Goal: Information Seeking & Learning: Find specific fact

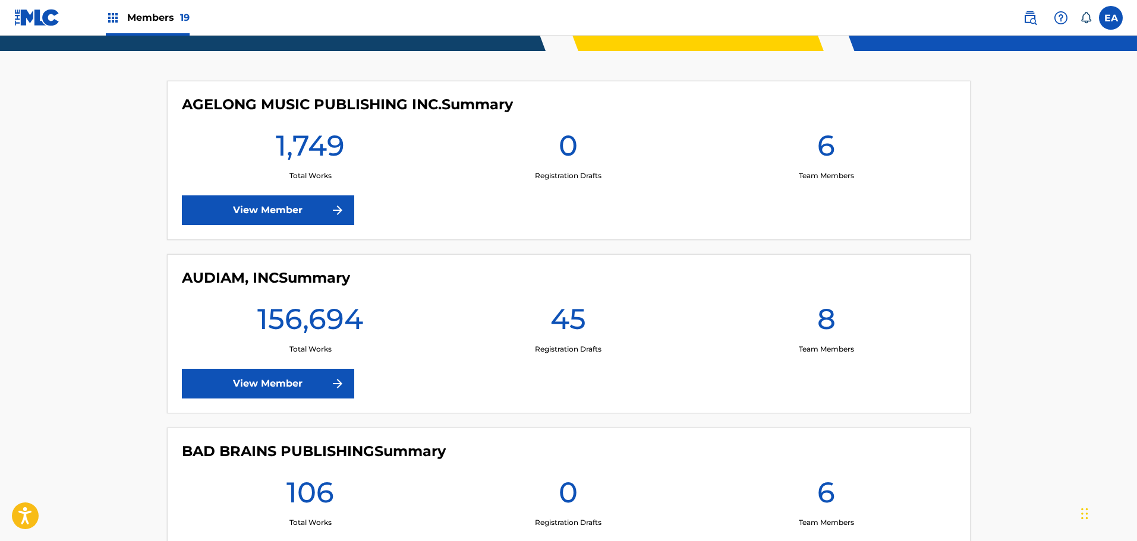
click at [284, 220] on link "View Member" at bounding box center [268, 211] width 172 height 30
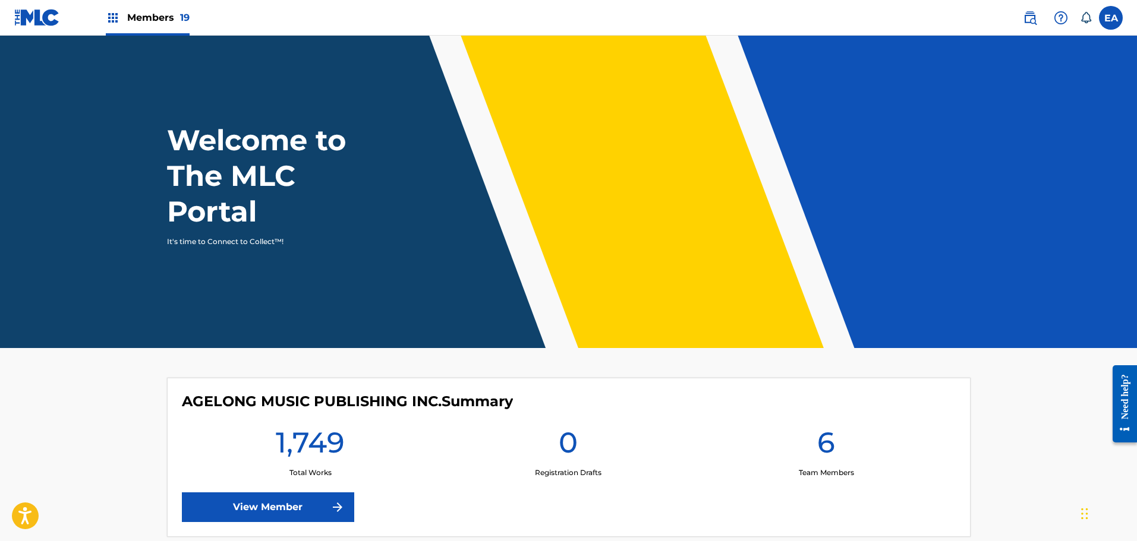
scroll to position [297, 0]
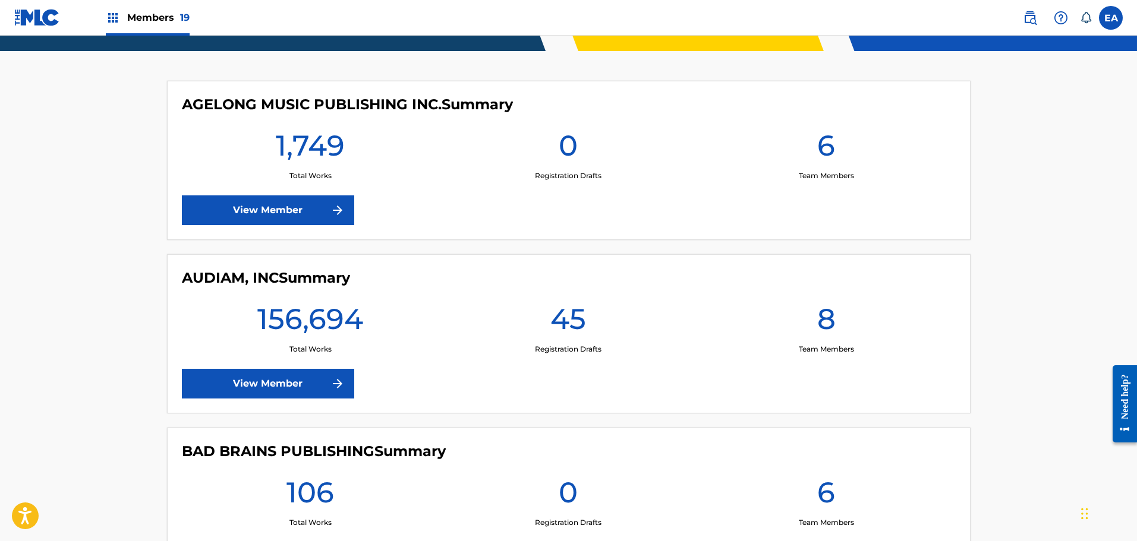
click at [311, 405] on div "AUDIAM, INC Summary 156,694 Total Works 45 Registration Drafts 8 Team Members V…" at bounding box center [568, 333] width 803 height 159
click at [313, 391] on link "View Member" at bounding box center [268, 384] width 172 height 30
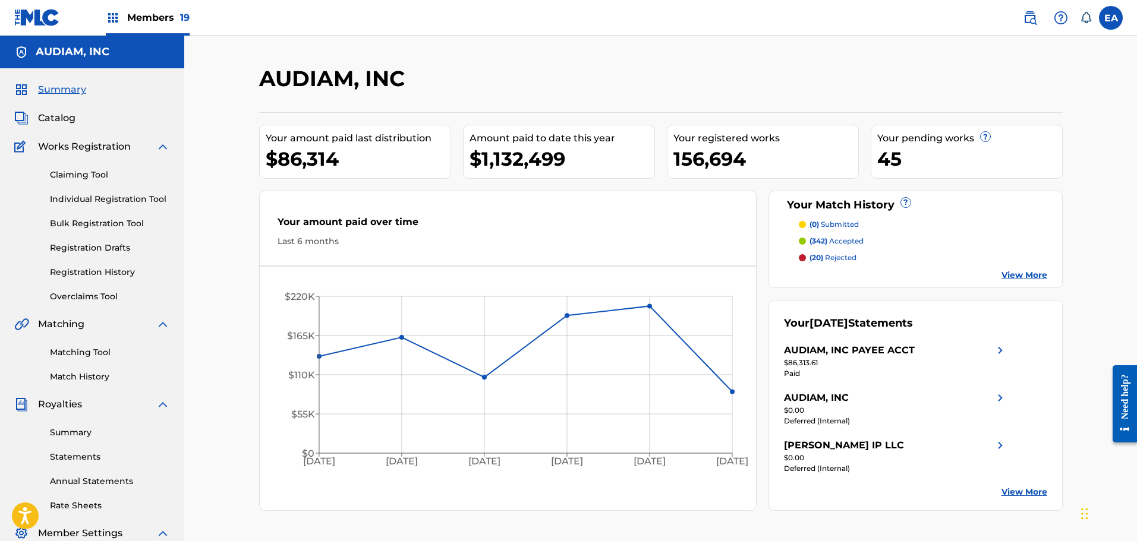
click at [92, 167] on div "Claiming Tool Individual Registration Tool Bulk Registration Tool Registration …" at bounding box center [92, 228] width 156 height 149
click at [94, 173] on link "Claiming Tool" at bounding box center [110, 175] width 120 height 12
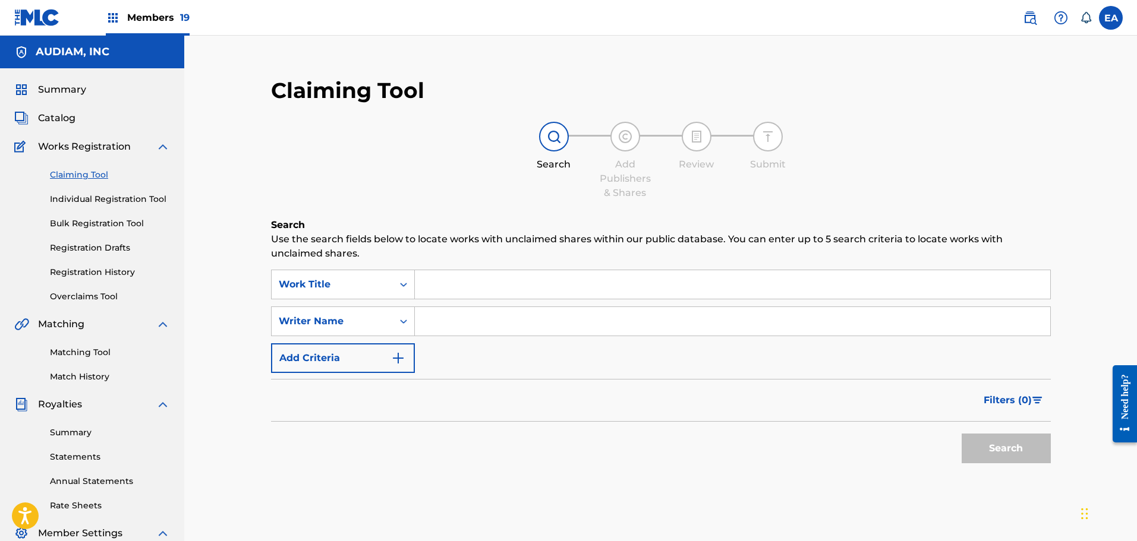
click at [84, 362] on div "Matching Tool Match History" at bounding box center [92, 358] width 156 height 52
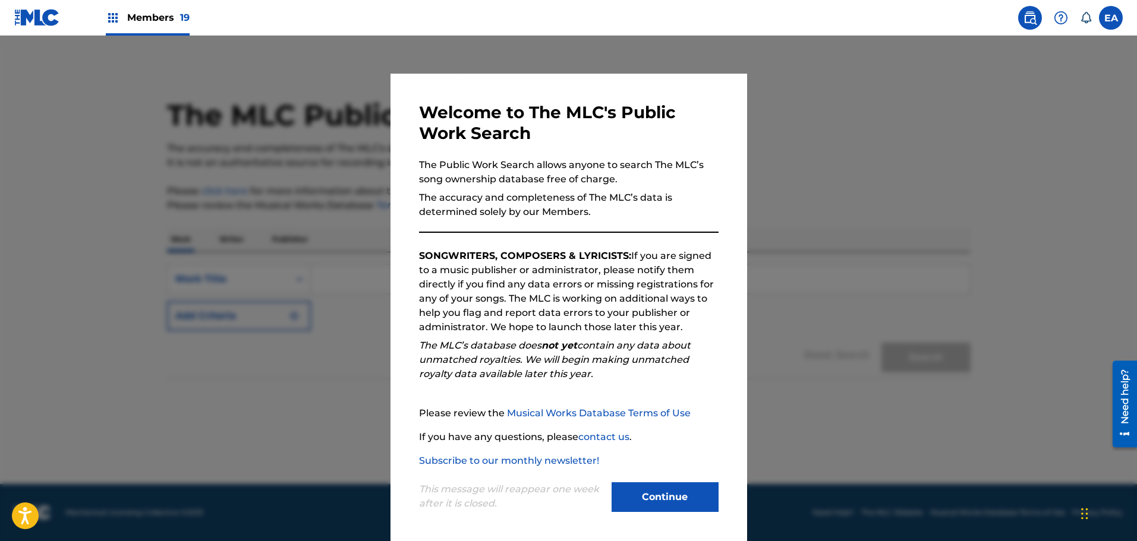
click at [649, 481] on div "This message will reappear one week after it is closed. Continue" at bounding box center [569, 491] width 300 height 47
click at [649, 499] on button "Continue" at bounding box center [664, 498] width 107 height 30
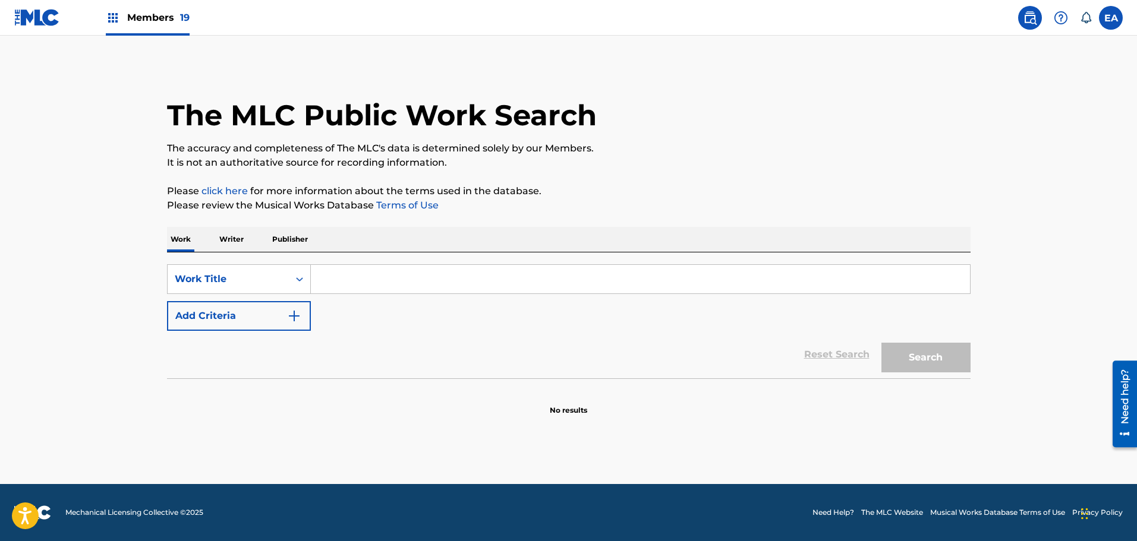
click at [346, 280] on input "Search Form" at bounding box center [640, 279] width 659 height 29
paste input "I KNOW WHAT YOU WANT"
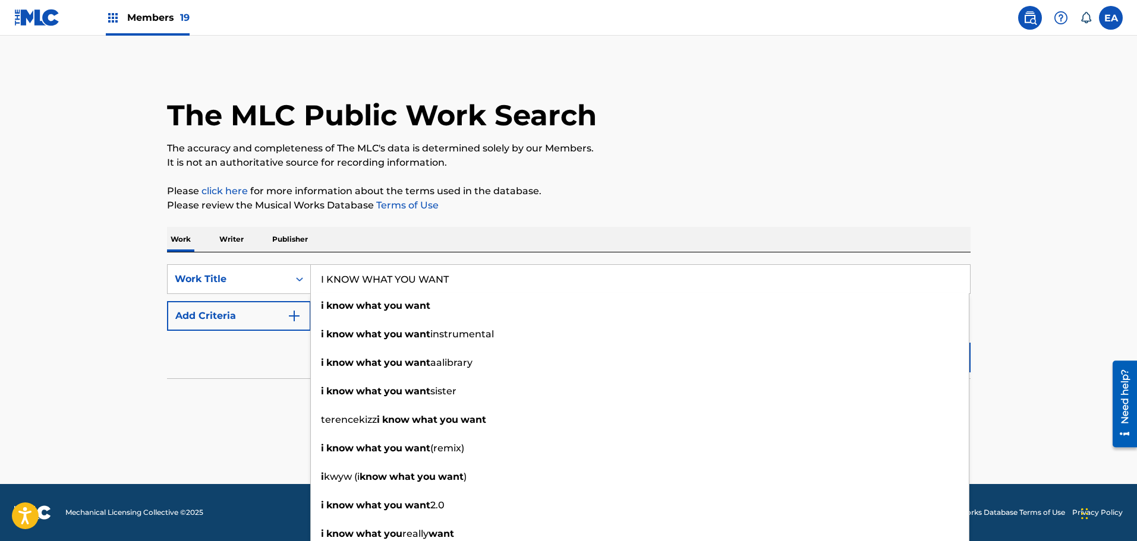
type input "I KNOW WHAT YOU WANT"
drag, startPoint x: 256, startPoint y: 360, endPoint x: 260, endPoint y: 315, distance: 44.7
click at [256, 359] on div "Reset Search Search" at bounding box center [568, 355] width 803 height 48
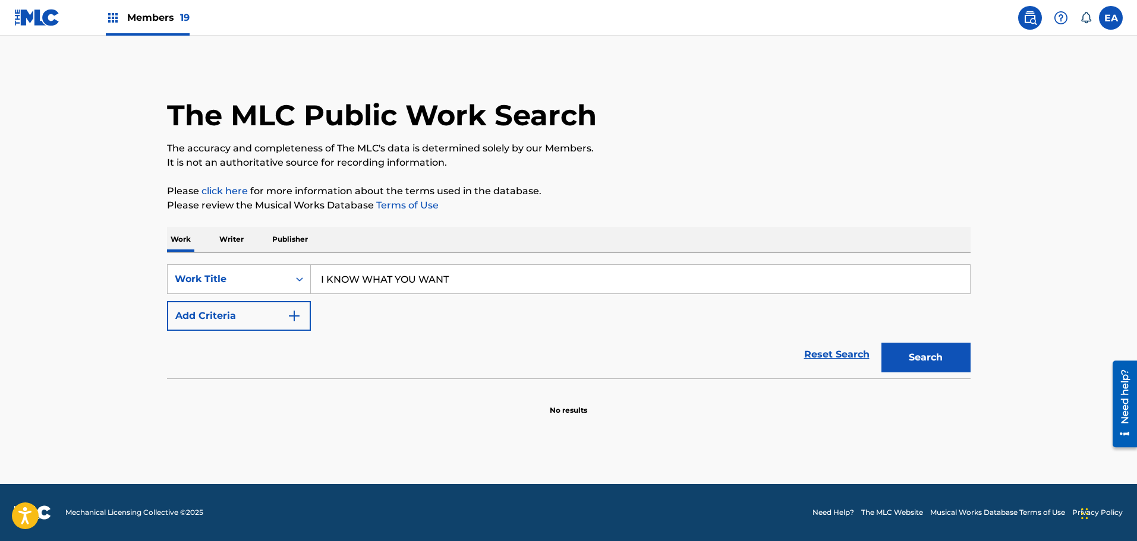
click at [260, 312] on button "Add Criteria" at bounding box center [239, 316] width 144 height 30
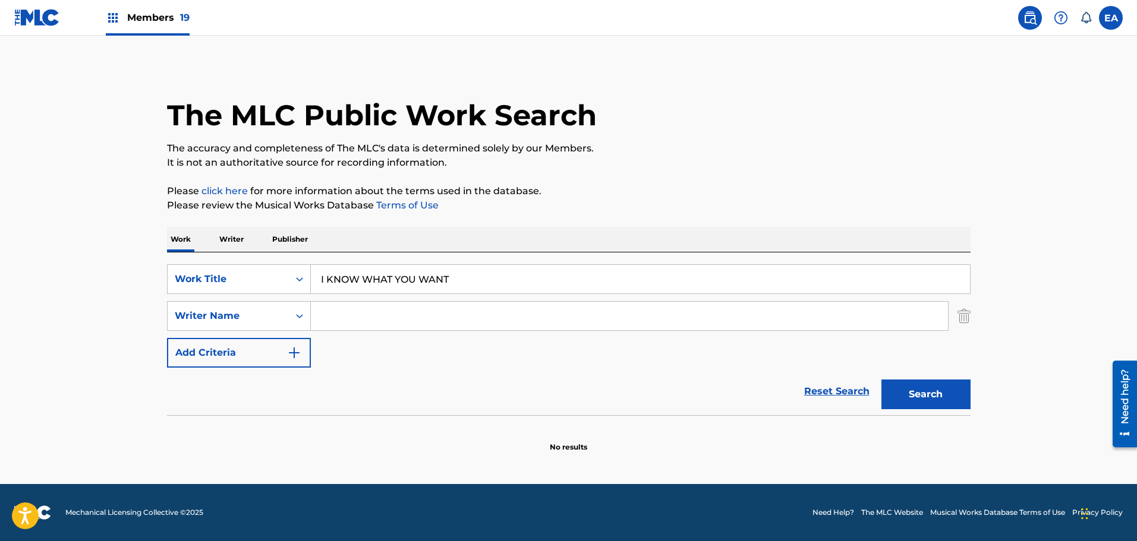
click at [360, 313] on input "Search Form" at bounding box center [629, 316] width 637 height 29
type input "[PERSON_NAME]"
click at [932, 395] on button "Search" at bounding box center [925, 395] width 89 height 30
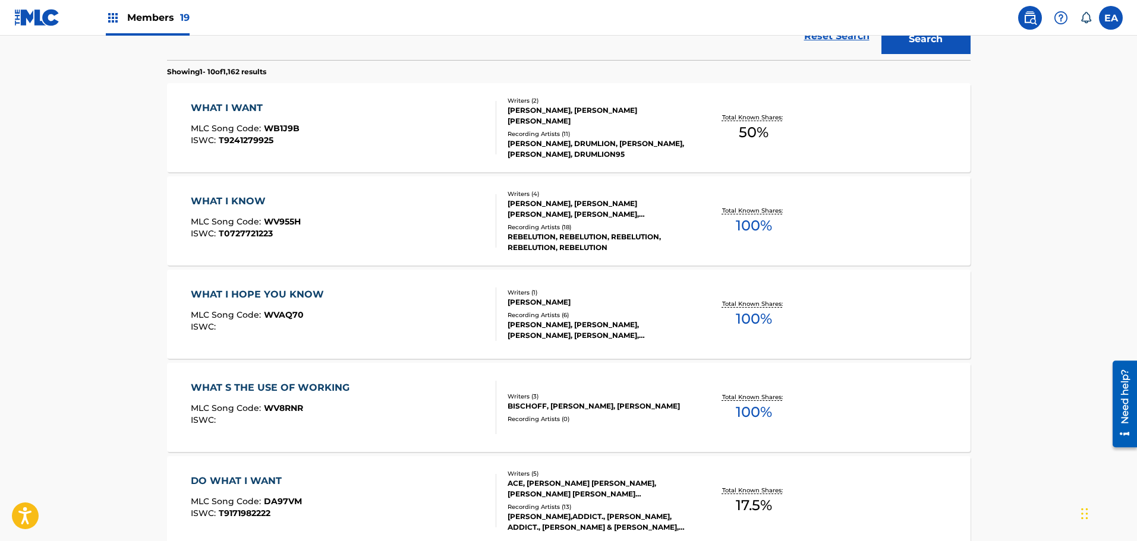
scroll to position [119, 0]
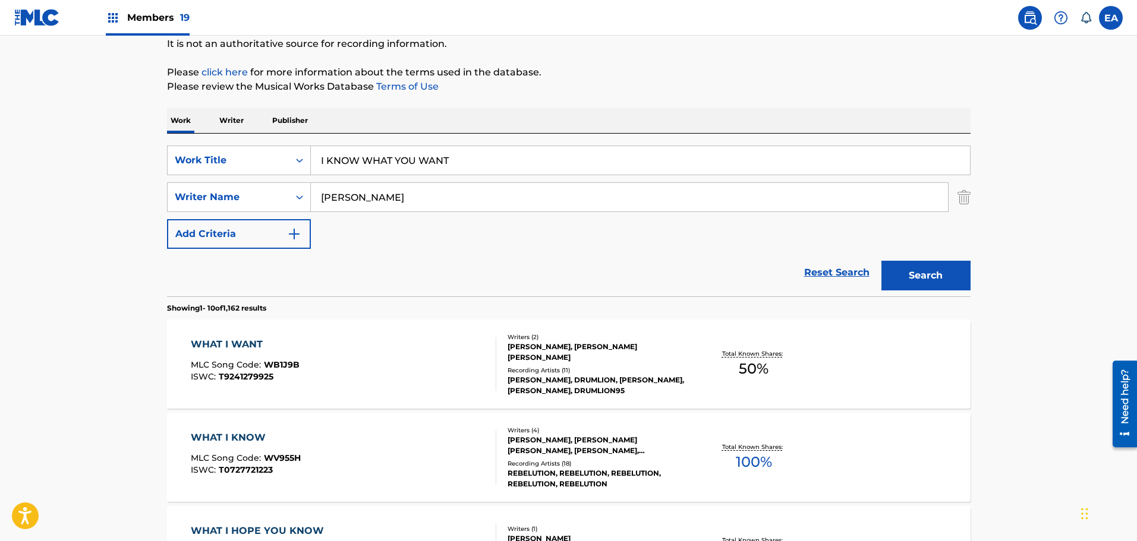
drag, startPoint x: 389, startPoint y: 200, endPoint x: 314, endPoint y: 200, distance: 75.5
click at [314, 200] on input "[PERSON_NAME]" at bounding box center [629, 197] width 637 height 29
type input "[PERSON_NAME]"
click at [881, 261] on button "Search" at bounding box center [925, 276] width 89 height 30
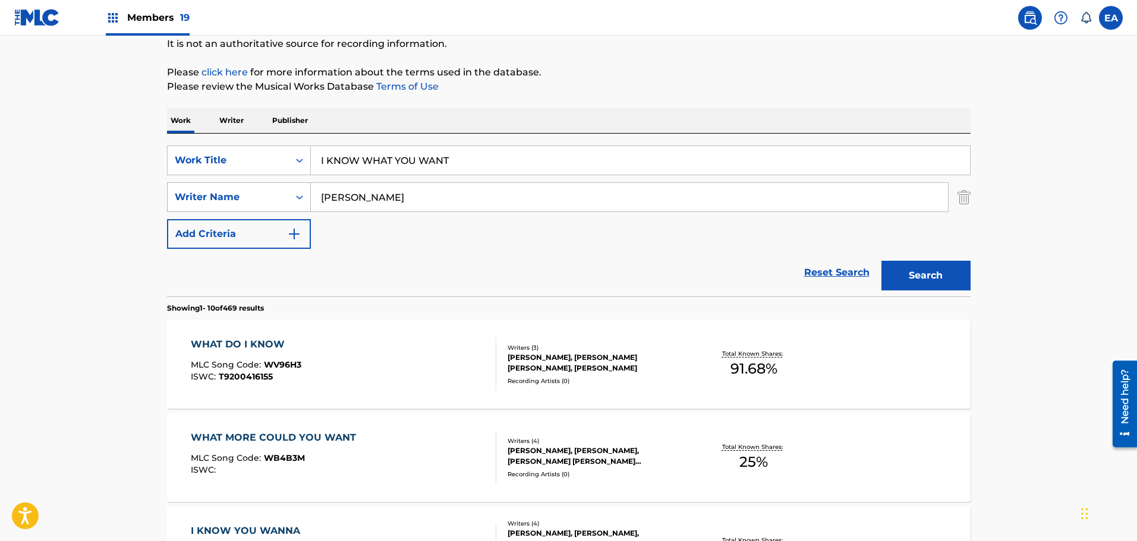
drag, startPoint x: 417, startPoint y: 206, endPoint x: 302, endPoint y: 190, distance: 115.2
click at [302, 190] on div "SearchWithCriteria0b2ac517-eb8a-400e-91fc-d9234ef27ace Writer Name [PERSON_NAME]" at bounding box center [568, 197] width 803 height 30
click at [881, 261] on button "Search" at bounding box center [925, 276] width 89 height 30
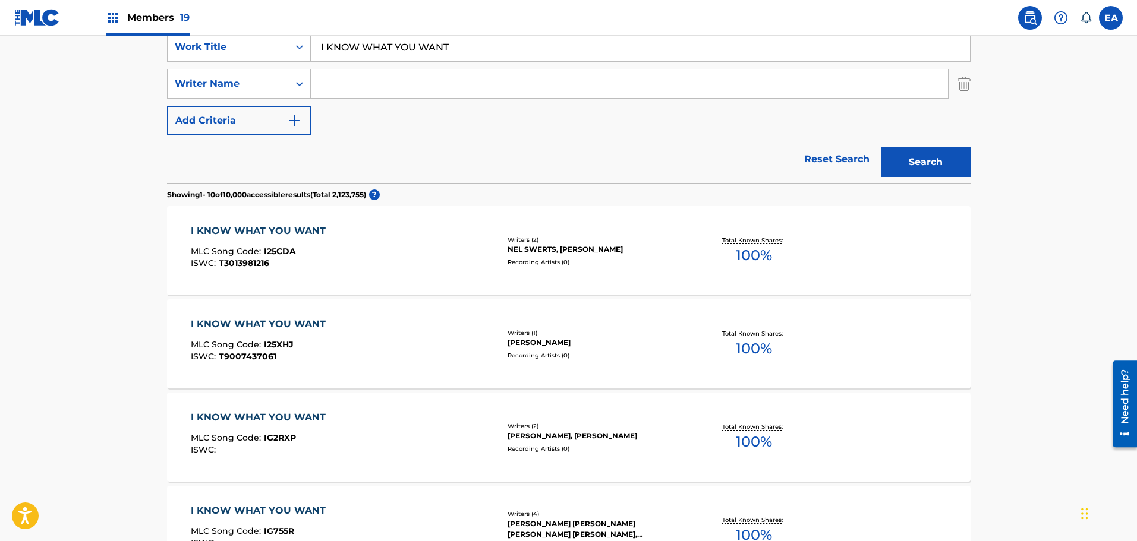
scroll to position [0, 0]
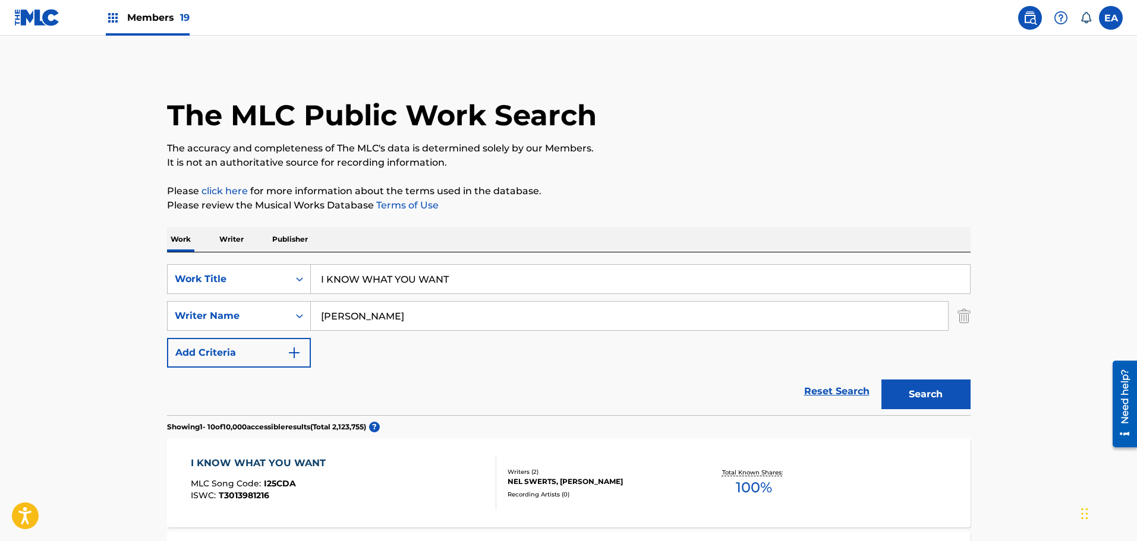
click at [881, 380] on button "Search" at bounding box center [925, 395] width 89 height 30
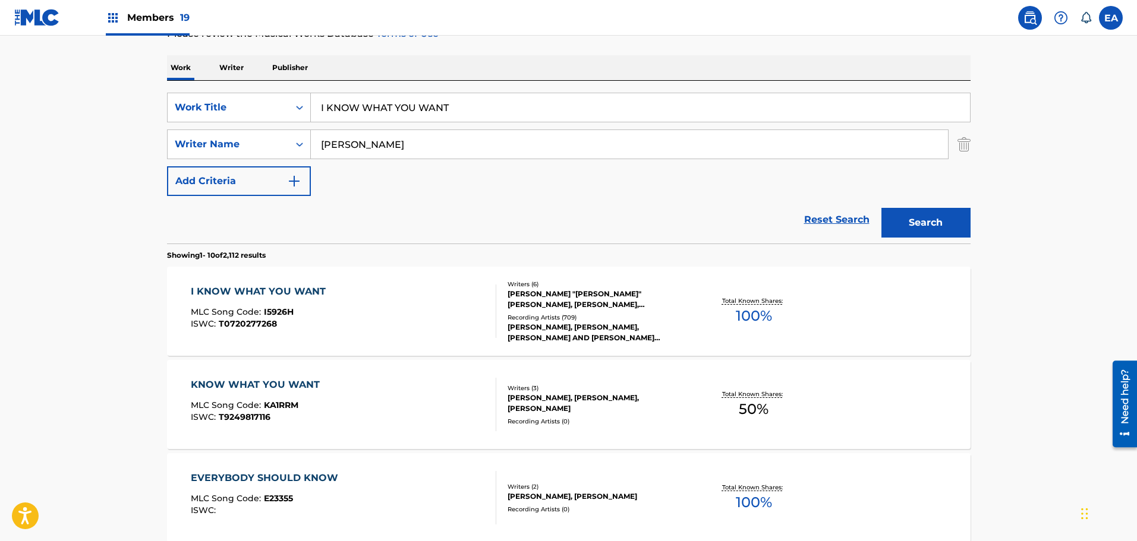
scroll to position [178, 0]
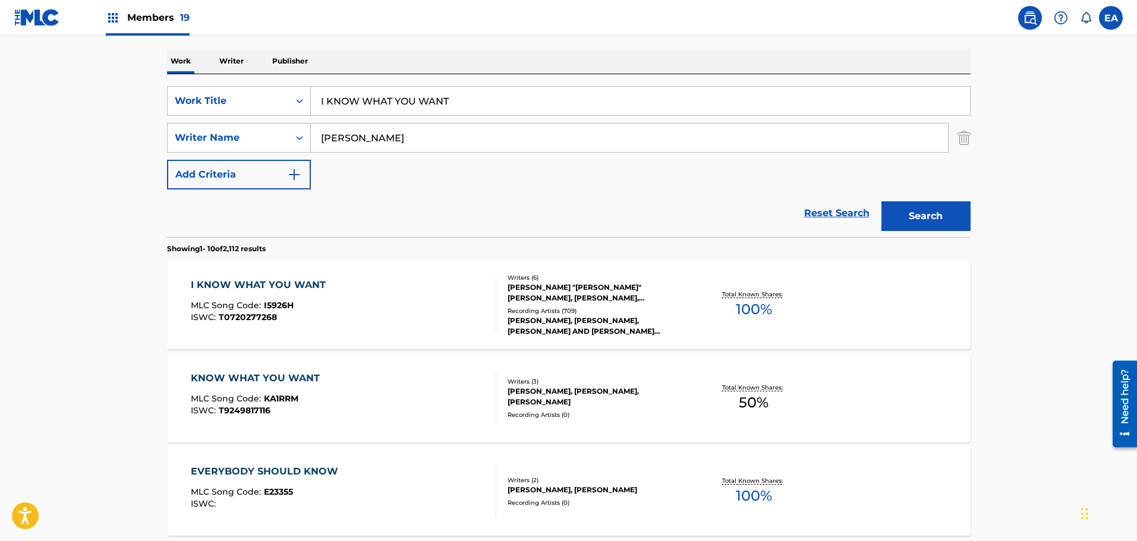
drag, startPoint x: 484, startPoint y: 102, endPoint x: 135, endPoint y: 58, distance: 351.6
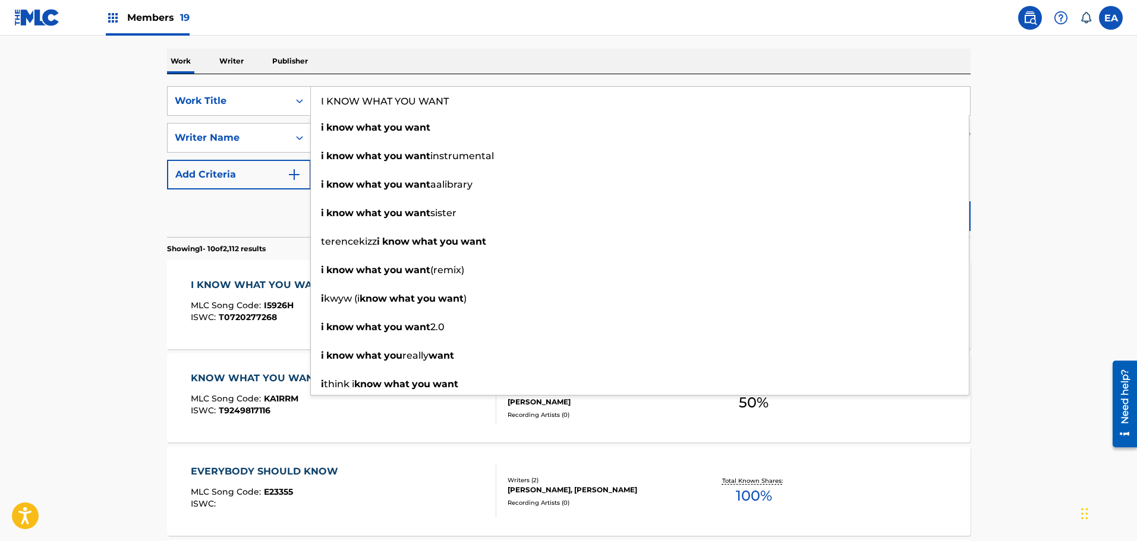
click at [368, 54] on div "Work Writer Publisher" at bounding box center [568, 61] width 803 height 25
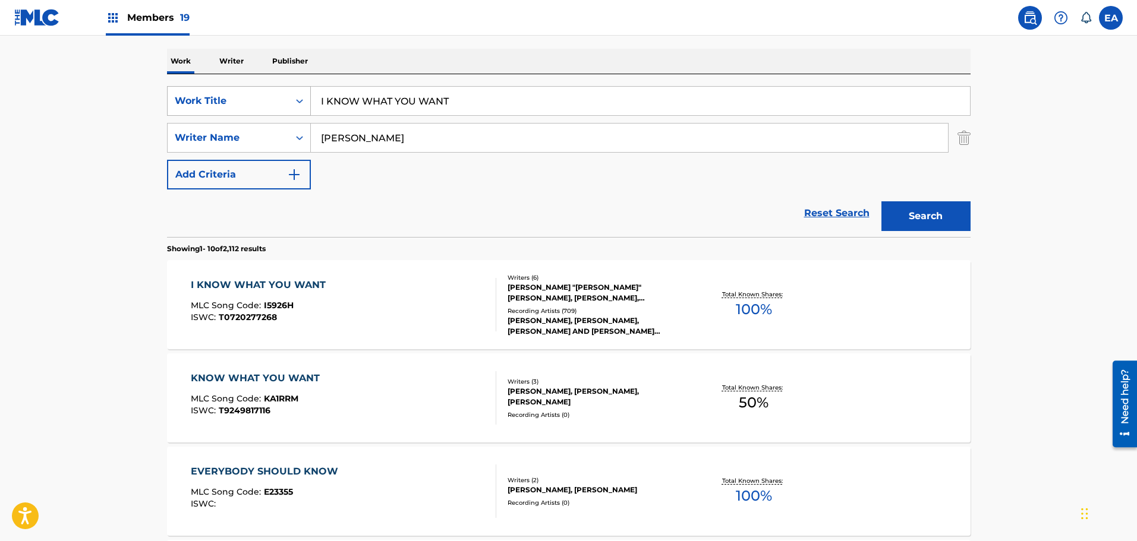
drag, startPoint x: 366, startPoint y: 134, endPoint x: 199, endPoint y: 114, distance: 168.3
click at [191, 112] on div "SearchWithCriteria2e5c3c89-e8ba-437c-8629-57528ad38ea4 Work Title I KNOW WHAT Y…" at bounding box center [568, 137] width 803 height 103
paste input "[PERSON_NAME]"
type input "[PERSON_NAME]"
click at [914, 216] on button "Search" at bounding box center [925, 216] width 89 height 30
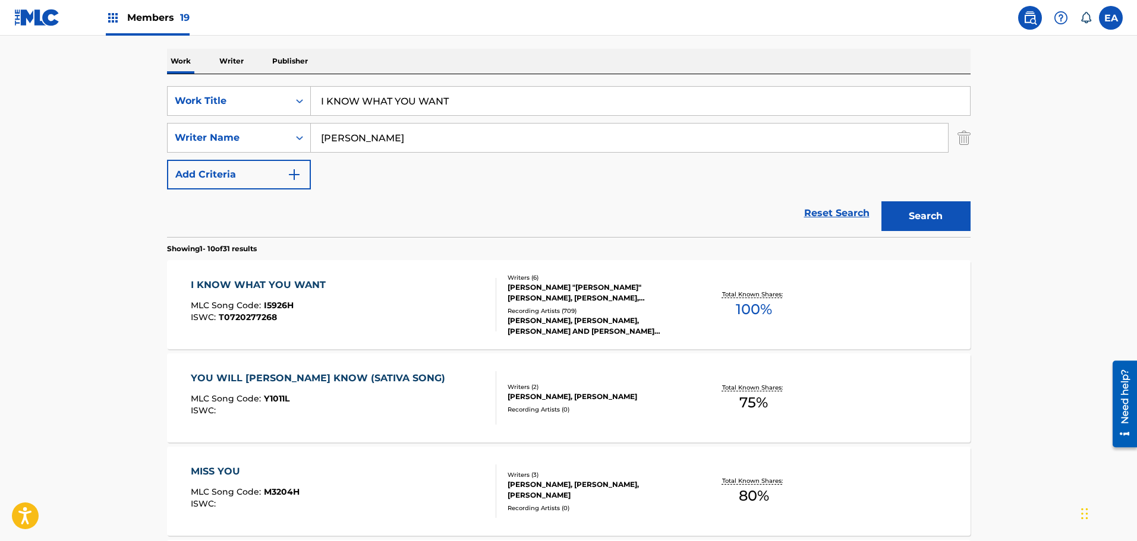
click at [545, 289] on div "[PERSON_NAME] "[PERSON_NAME]" [PERSON_NAME], [PERSON_NAME], [PERSON_NAME], [PER…" at bounding box center [597, 292] width 179 height 21
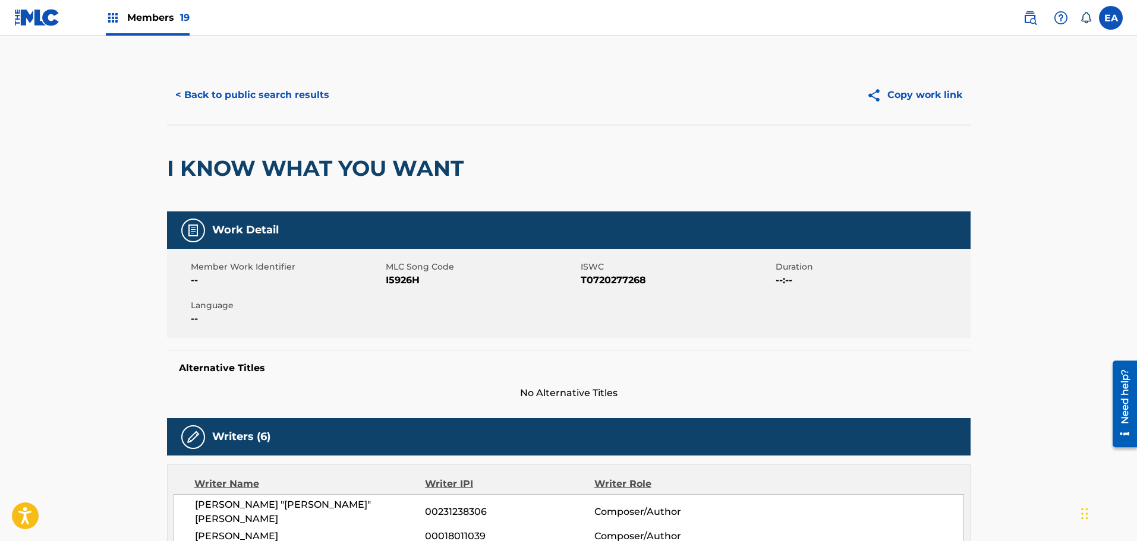
click at [316, 95] on button "< Back to public search results" at bounding box center [252, 95] width 171 height 30
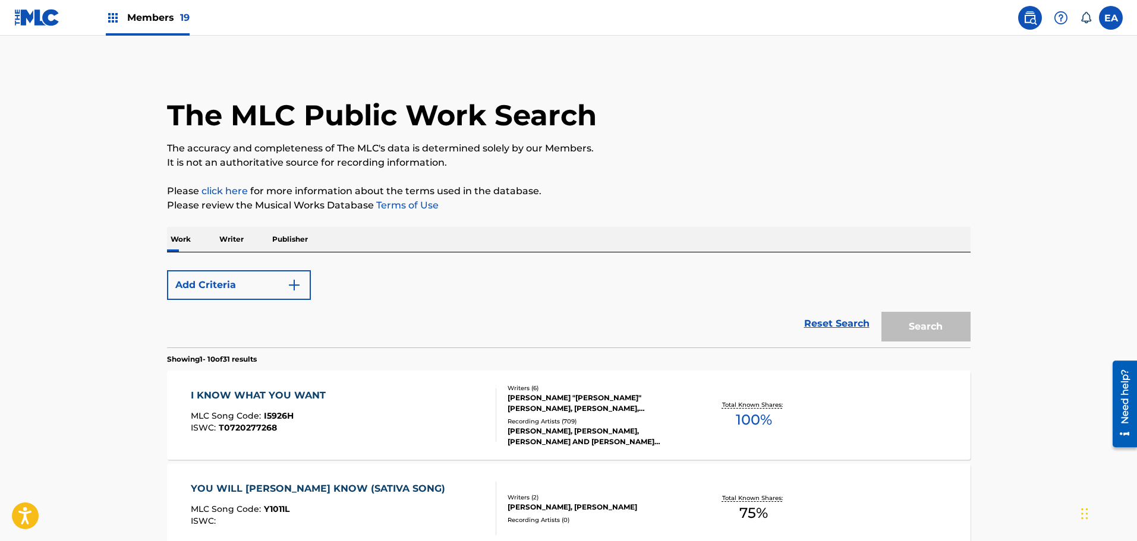
scroll to position [178, 0]
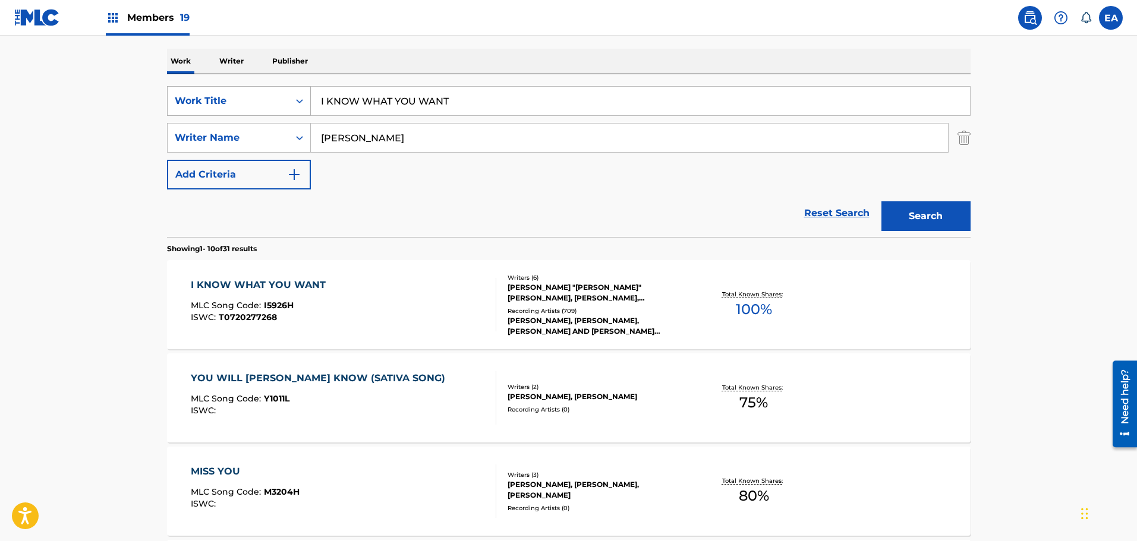
drag, startPoint x: 230, startPoint y: 100, endPoint x: 199, endPoint y: 105, distance: 31.4
click at [196, 102] on div "SearchWithCriteria2e5c3c89-e8ba-437c-8629-57528ad38ea4 Work Title I KNOW WHAT Y…" at bounding box center [568, 101] width 803 height 30
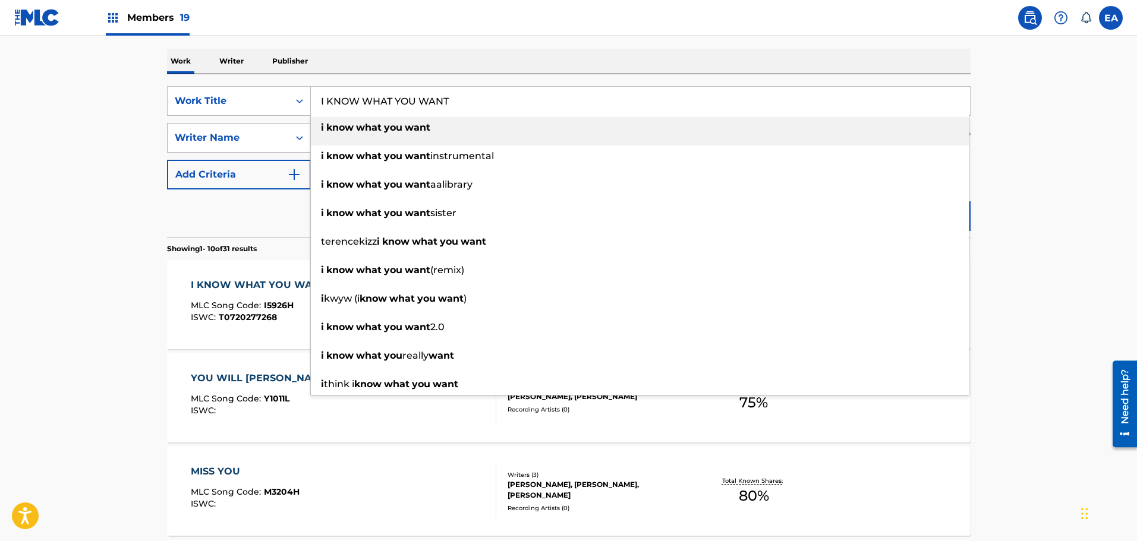
paste input "ROCK AND A HARD PLACE"
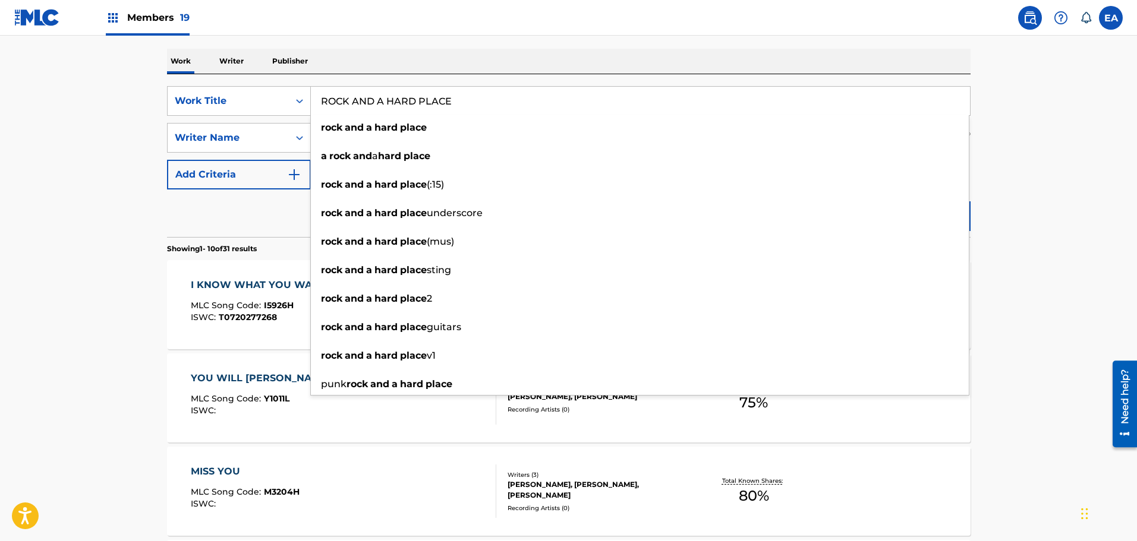
type input "ROCK AND A HARD PLACE"
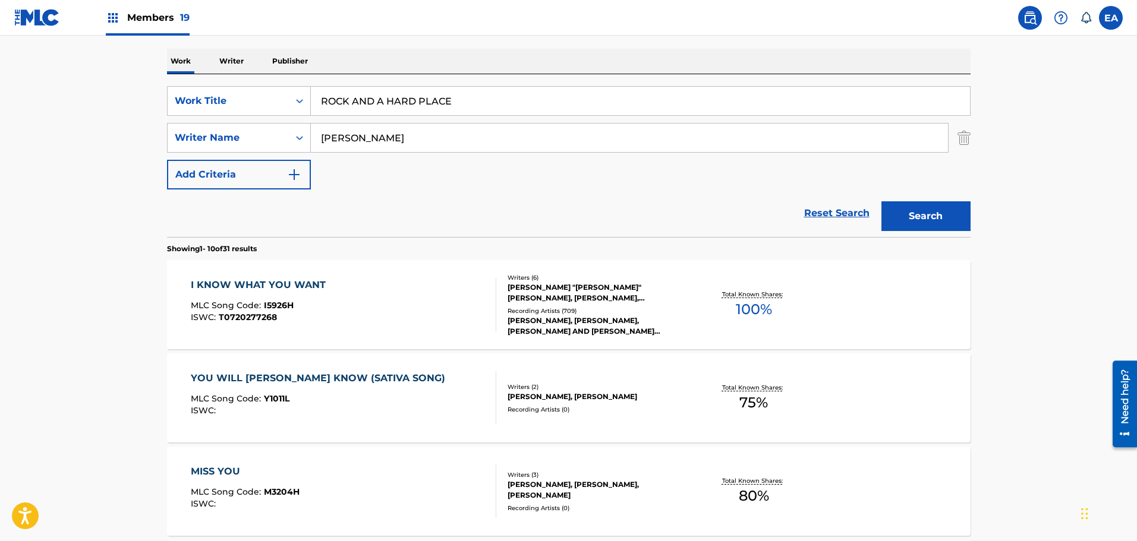
click at [560, 14] on nav "Members 19 EA EA [PERSON_NAME] [EMAIL_ADDRESS][DOMAIN_NAME] Notification Prefer…" at bounding box center [568, 18] width 1137 height 36
drag, startPoint x: 440, startPoint y: 140, endPoint x: 244, endPoint y: 139, distance: 196.1
click at [247, 139] on div "SearchWithCriteria0b2ac517-eb8a-400e-91fc-d9234ef27ace Writer Name [PERSON_NAME]" at bounding box center [568, 138] width 803 height 30
paste input "[PERSON_NAME]"
type input "[PERSON_NAME]"
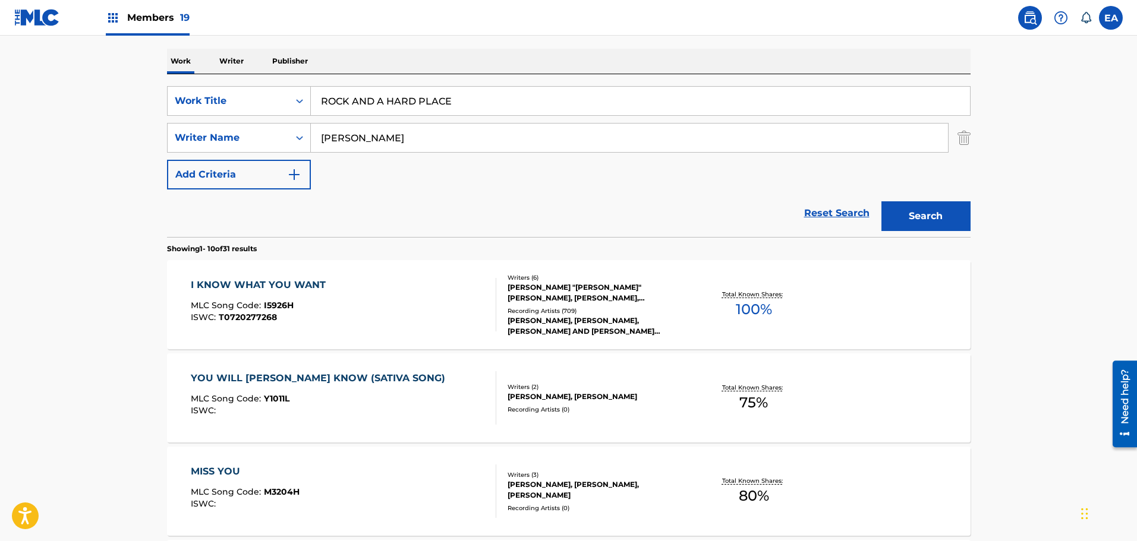
click at [915, 204] on button "Search" at bounding box center [925, 216] width 89 height 30
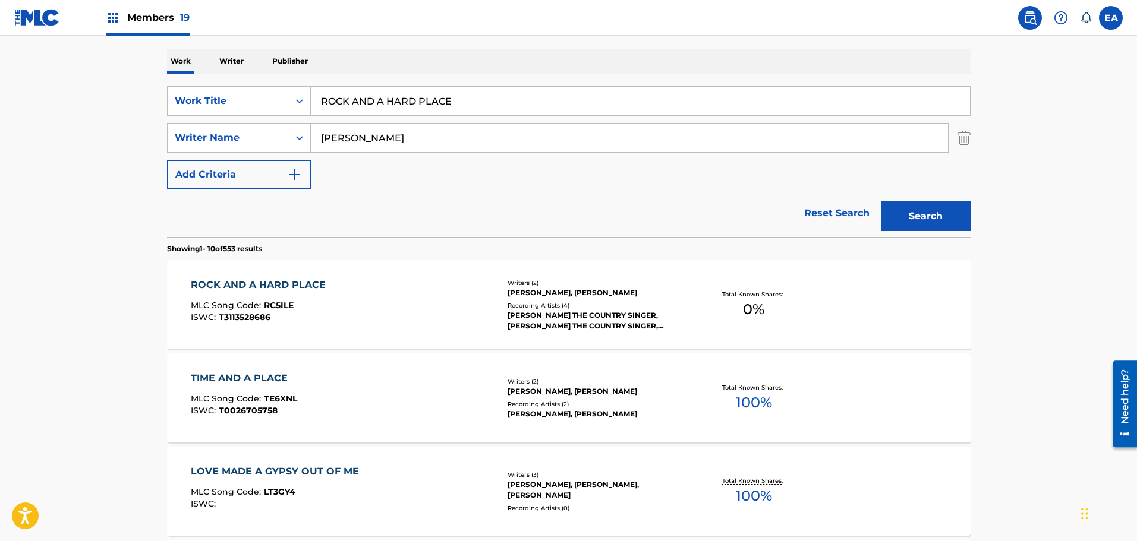
click at [657, 289] on div "[PERSON_NAME], [PERSON_NAME]" at bounding box center [597, 293] width 179 height 11
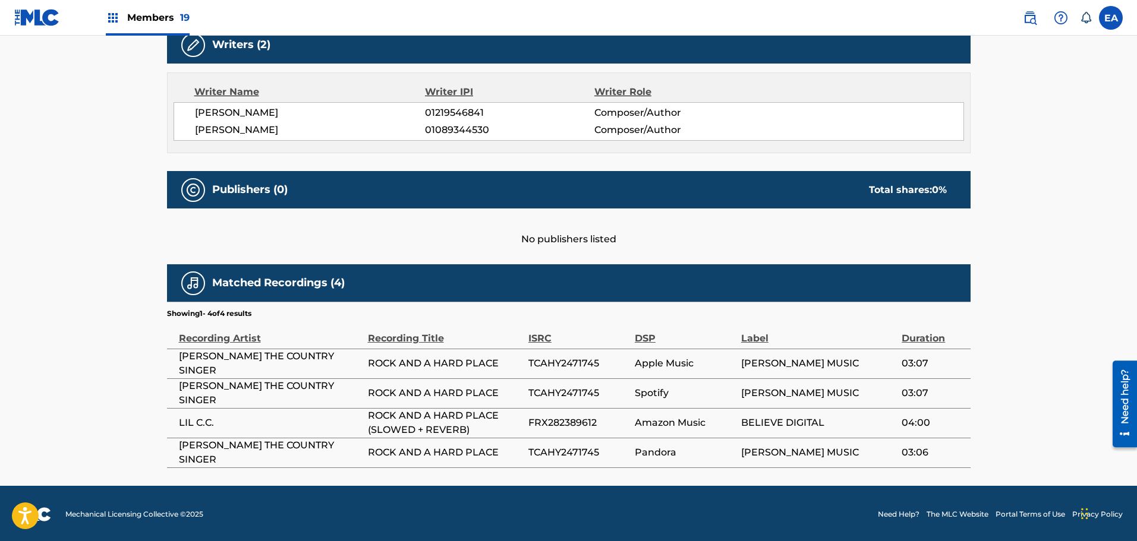
scroll to position [394, 0]
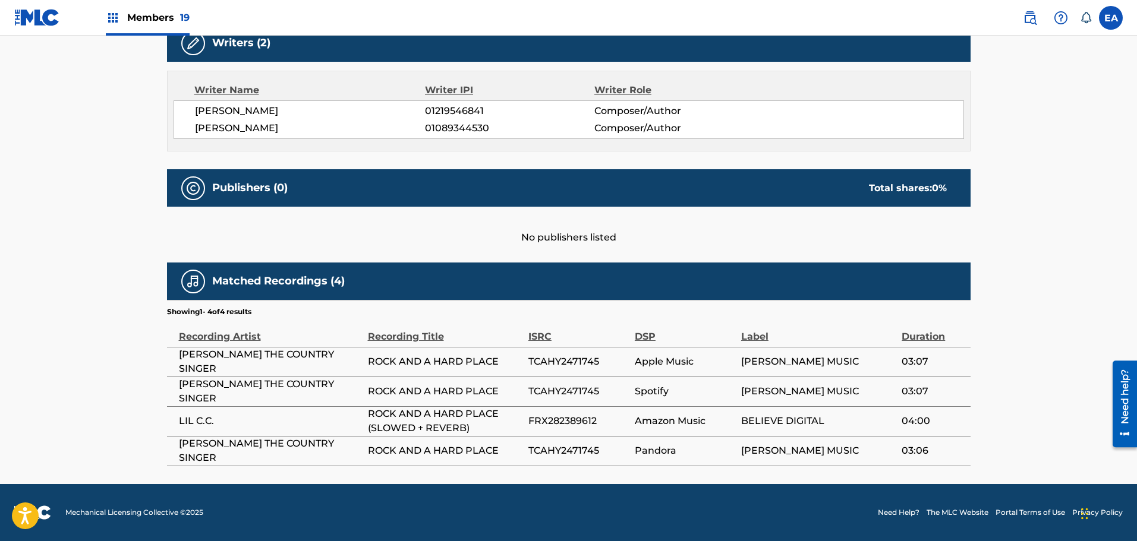
drag, startPoint x: 638, startPoint y: 244, endPoint x: 598, endPoint y: 243, distance: 40.4
click at [598, 243] on div "No publishers listed" at bounding box center [568, 226] width 803 height 38
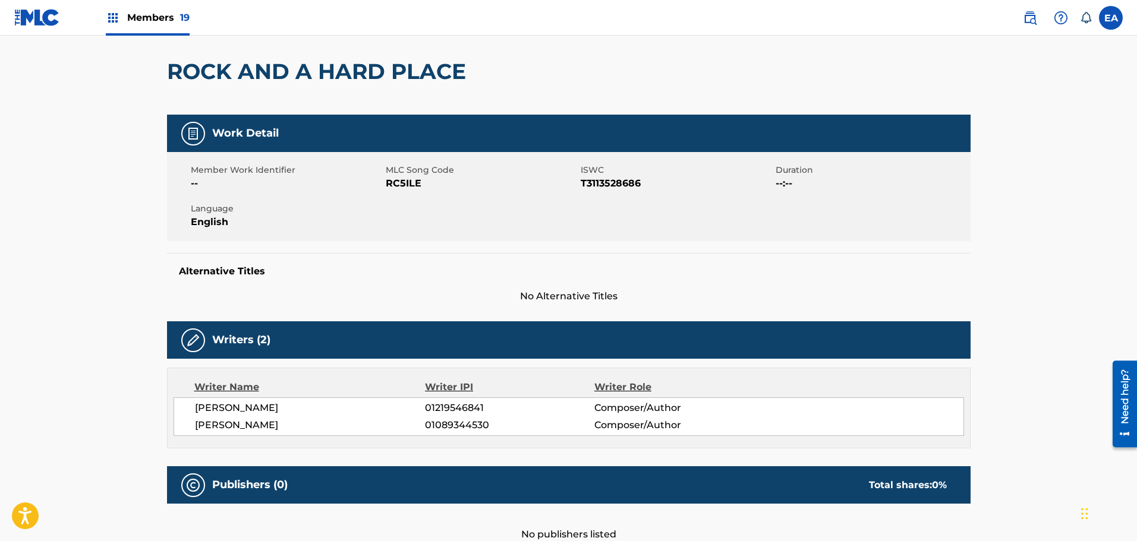
scroll to position [0, 0]
